Goal: Navigation & Orientation: Find specific page/section

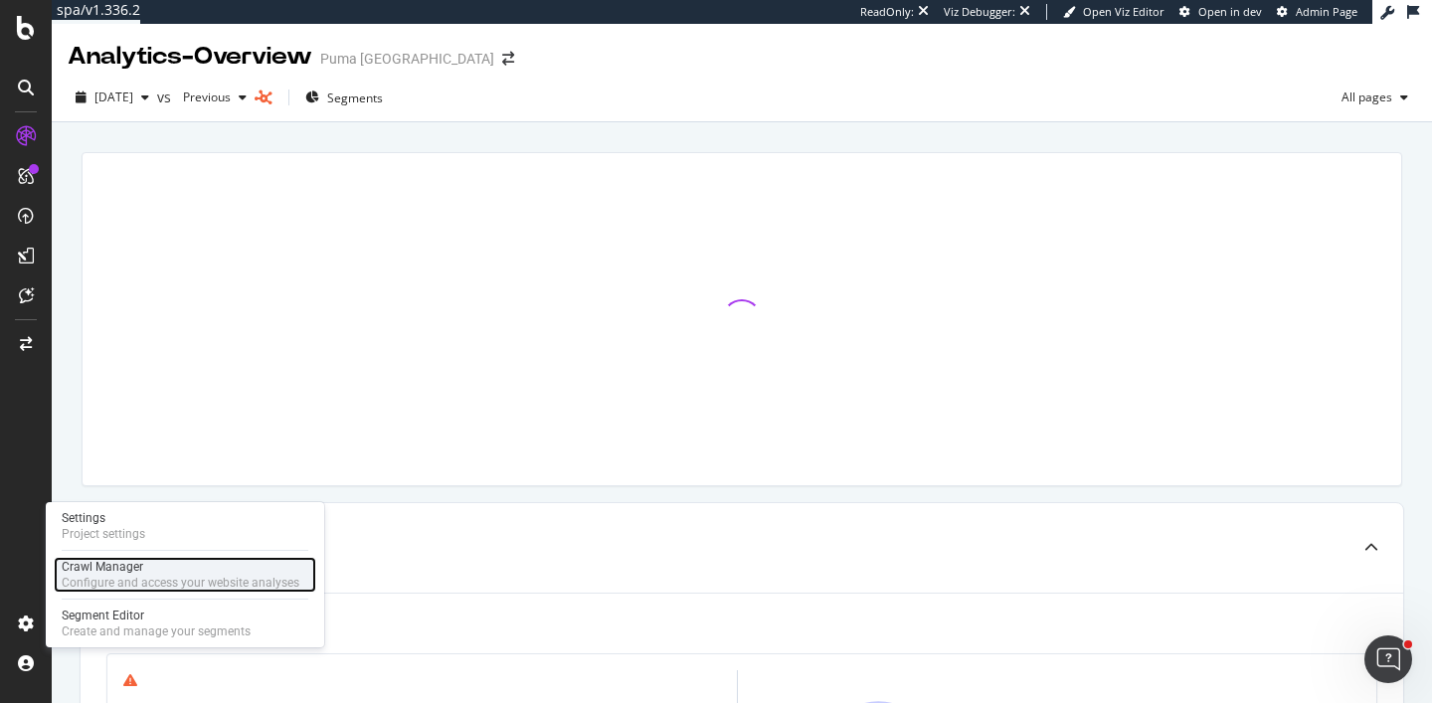
click at [108, 563] on div "Crawl Manager" at bounding box center [181, 567] width 238 height 16
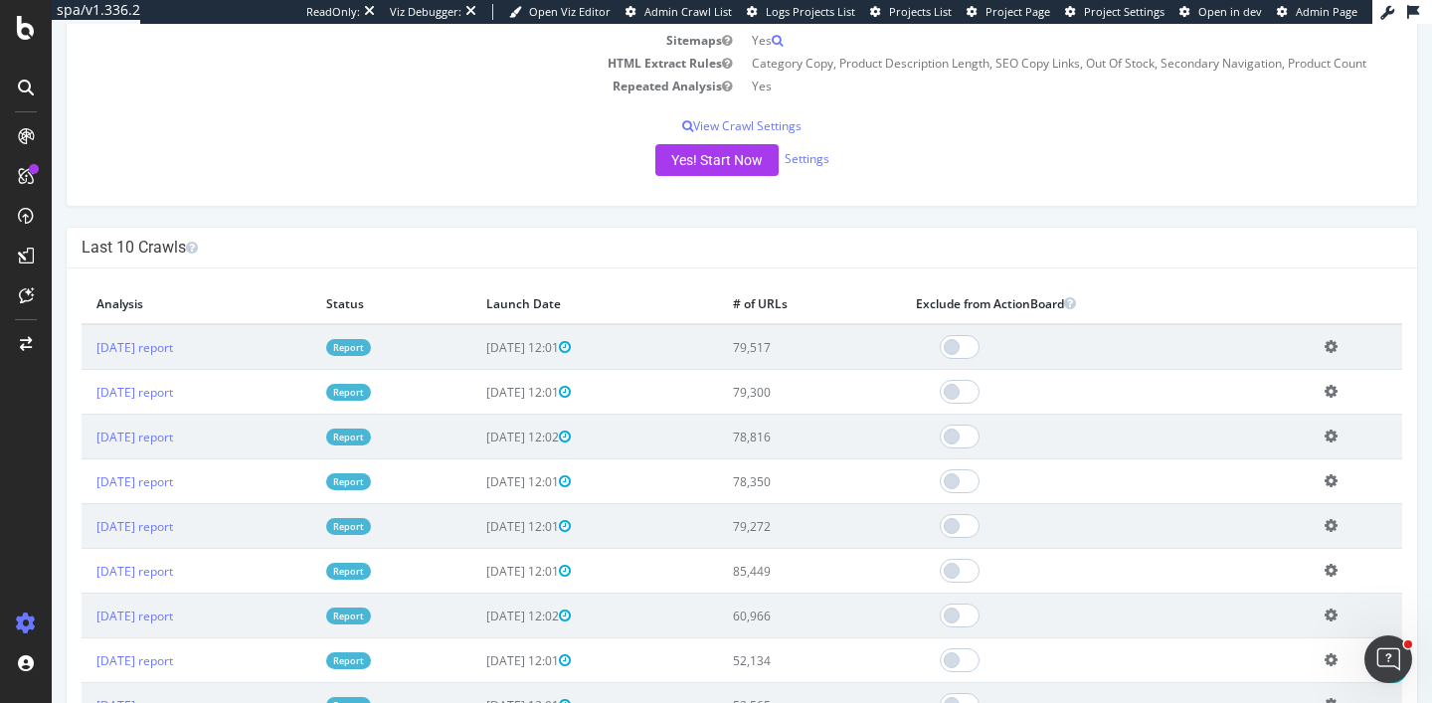
scroll to position [405, 0]
